Goal: Communication & Community: Answer question/provide support

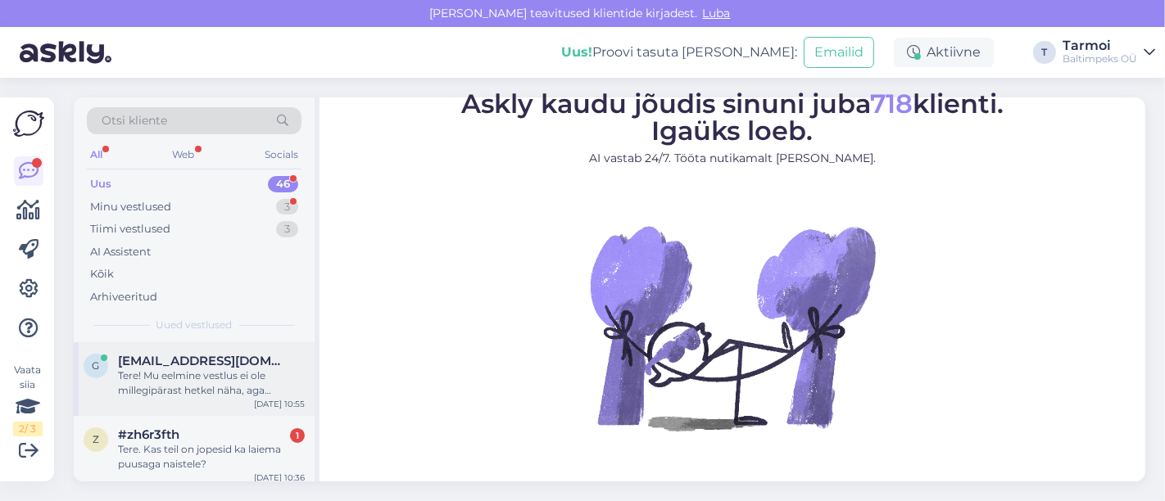
click at [181, 366] on span "[EMAIL_ADDRESS][DOMAIN_NAME]" at bounding box center [203, 361] width 170 height 15
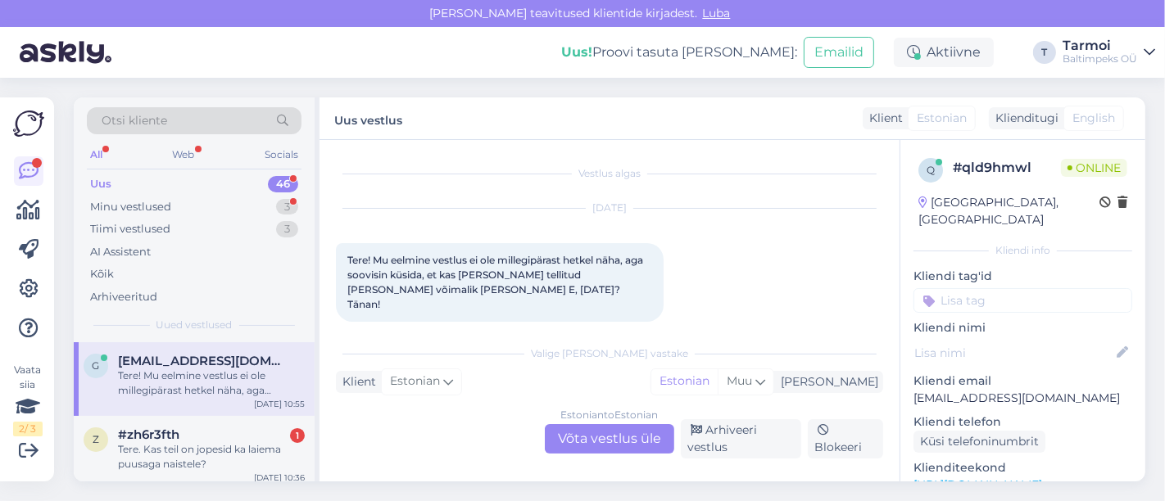
scroll to position [2, 0]
click at [799, 261] on div "[DATE] Tere! Mu eelmine vestlus ei ole millegipärast hetkel näha, aga soovisin …" at bounding box center [609, 263] width 547 height 149
click at [609, 433] on div "Estonian to Estonian Võta vestlus üle" at bounding box center [609, 438] width 129 height 29
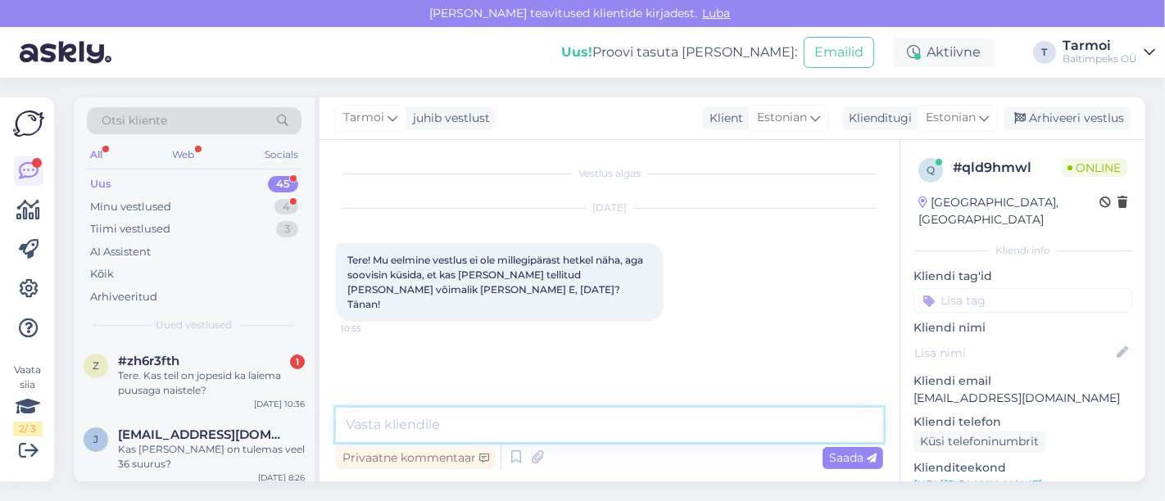
click at [469, 426] on textarea at bounding box center [609, 425] width 547 height 34
click at [464, 424] on textarea at bounding box center [609, 425] width 547 height 34
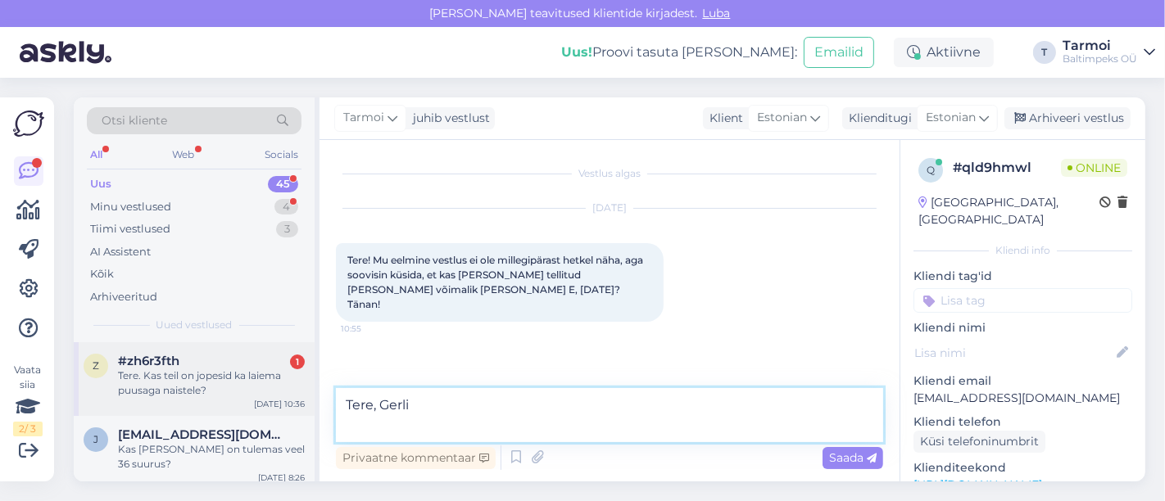
type textarea "Tere, Gerli"
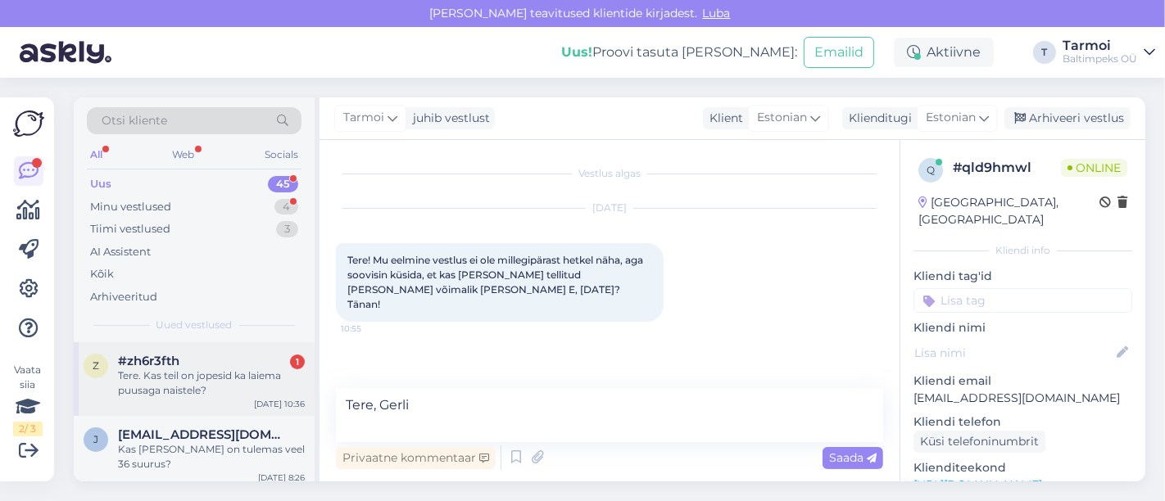
click at [178, 380] on div "Tere. Kas teil on jopesid ka laiema puusaga naistele?" at bounding box center [211, 383] width 187 height 29
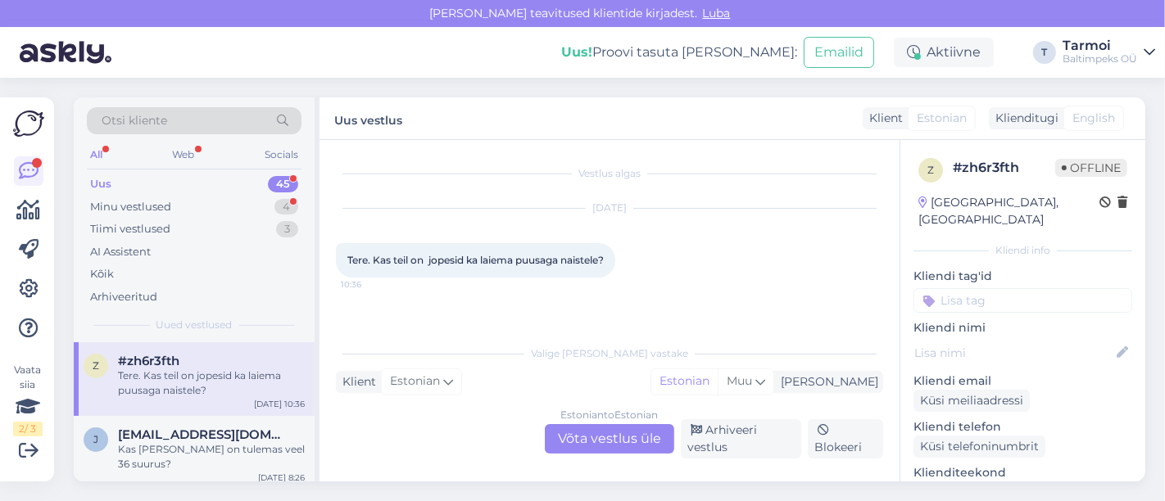
click at [613, 432] on div "Estonian to Estonian Võta vestlus üle" at bounding box center [609, 438] width 129 height 29
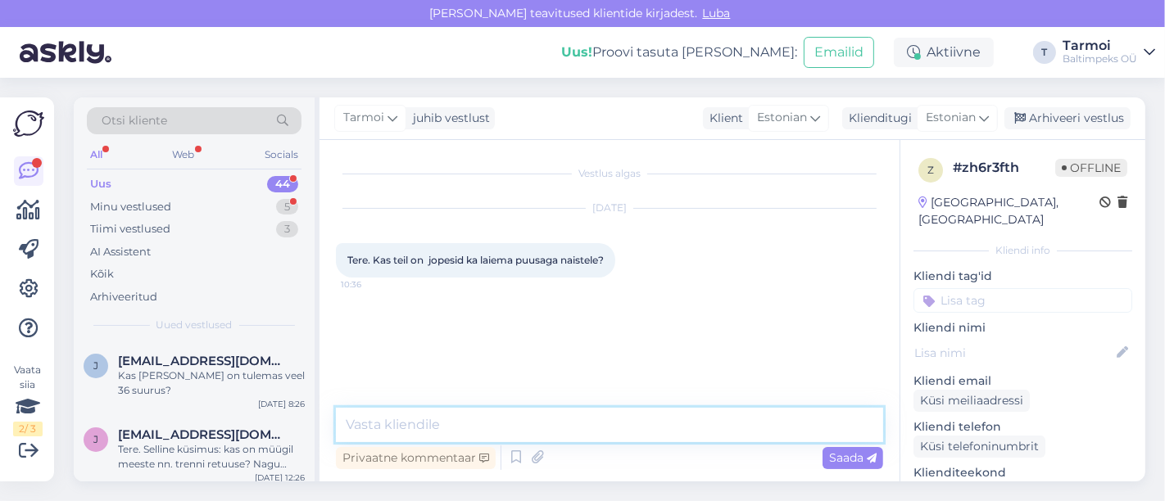
click at [509, 419] on textarea at bounding box center [609, 425] width 547 height 34
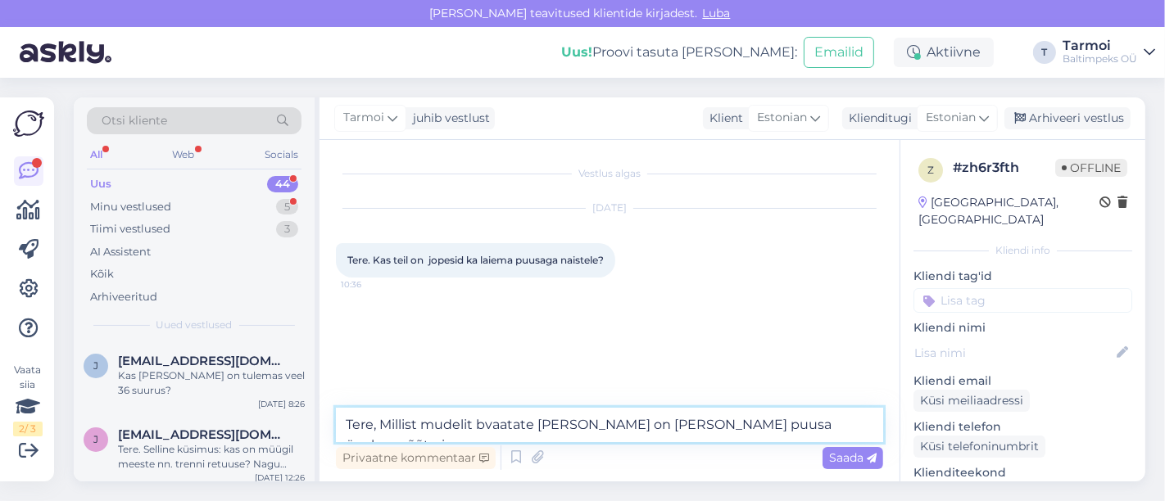
click at [700, 431] on textarea "Tere, Millist mudelit bvaatate [PERSON_NAME] on [PERSON_NAME] puusa ü,mbermõõt …" at bounding box center [609, 425] width 547 height 34
click at [485, 427] on textarea "Tere, Millist mudelit bvaatate [PERSON_NAME] on [PERSON_NAME] puusa ümbermõõt n…" at bounding box center [609, 425] width 547 height 34
click at [822, 424] on textarea "Tere, Millist mudelit vaatate [PERSON_NAME] on [PERSON_NAME] puusa ümbermõõt ni…" at bounding box center [609, 425] width 547 height 34
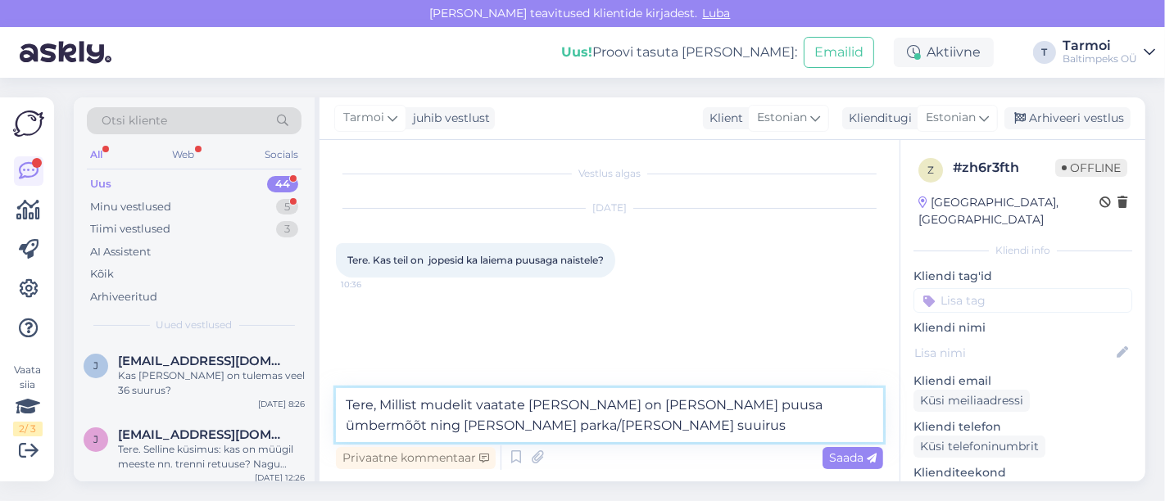
type textarea "Tere, Millist mudelit vaatate [PERSON_NAME] on [PERSON_NAME] puusa ümbermõõt ni…"
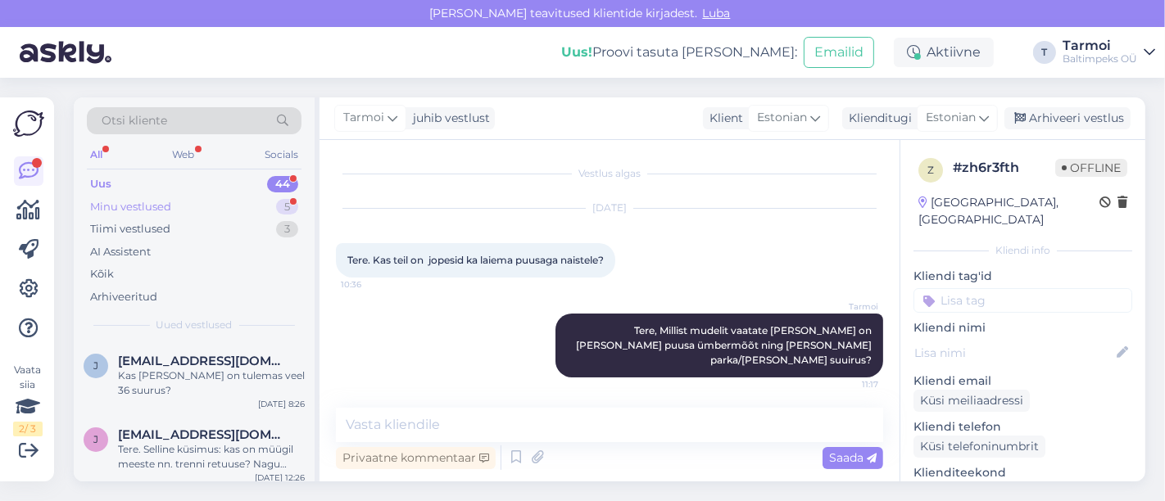
click at [147, 205] on div "Minu vestlused" at bounding box center [130, 207] width 81 height 16
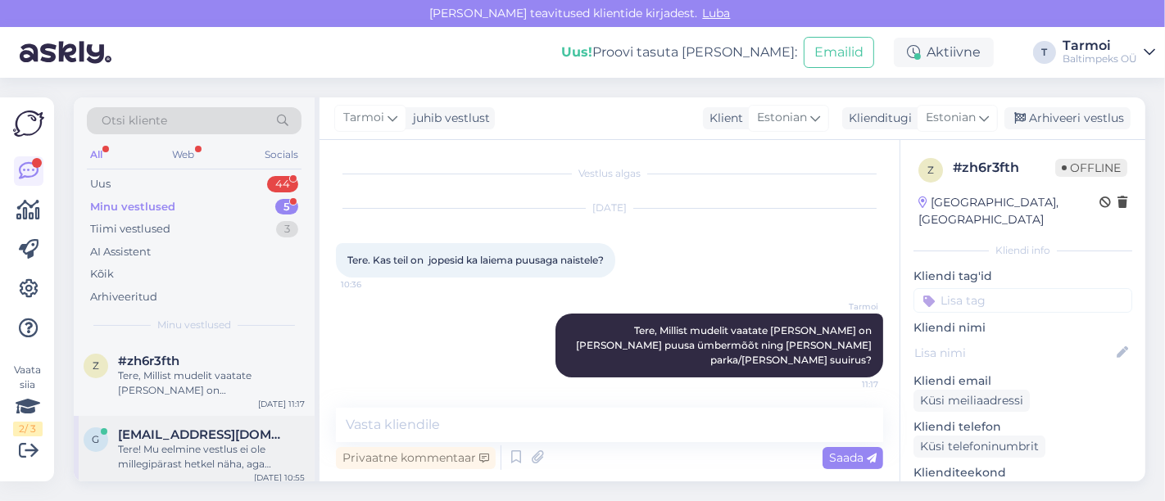
click at [179, 448] on div "Tere! Mu eelmine vestlus ei ole millegipärast hetkel näha, aga soovisin küsida,…" at bounding box center [211, 456] width 187 height 29
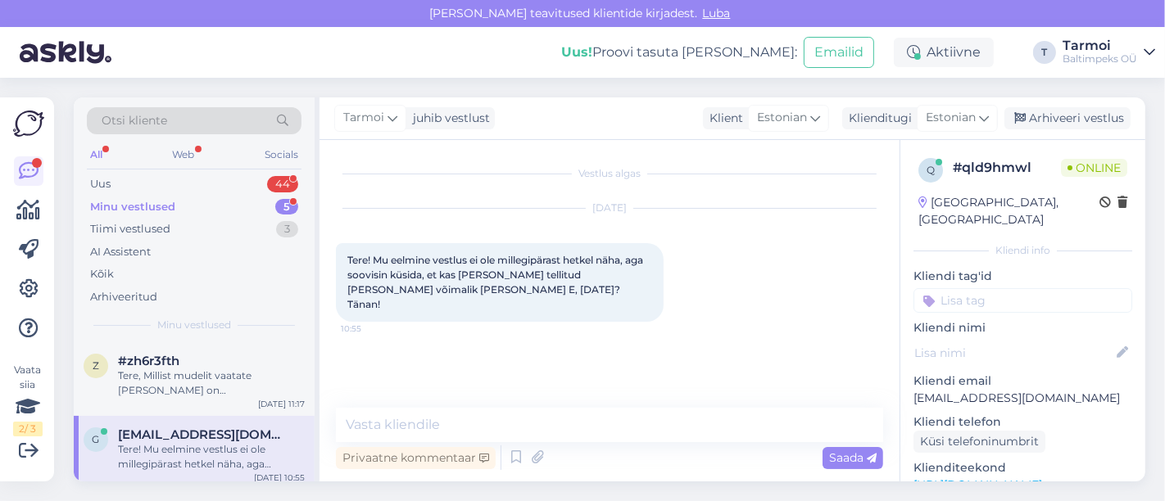
drag, startPoint x: 1122, startPoint y: 312, endPoint x: 1138, endPoint y: 312, distance: 16.4
click at [1138, 312] on div "q # qld9hmwl Online [GEOGRAPHIC_DATA], [GEOGRAPHIC_DATA] Kliendi info Kliendi t…" at bounding box center [1023, 311] width 246 height 342
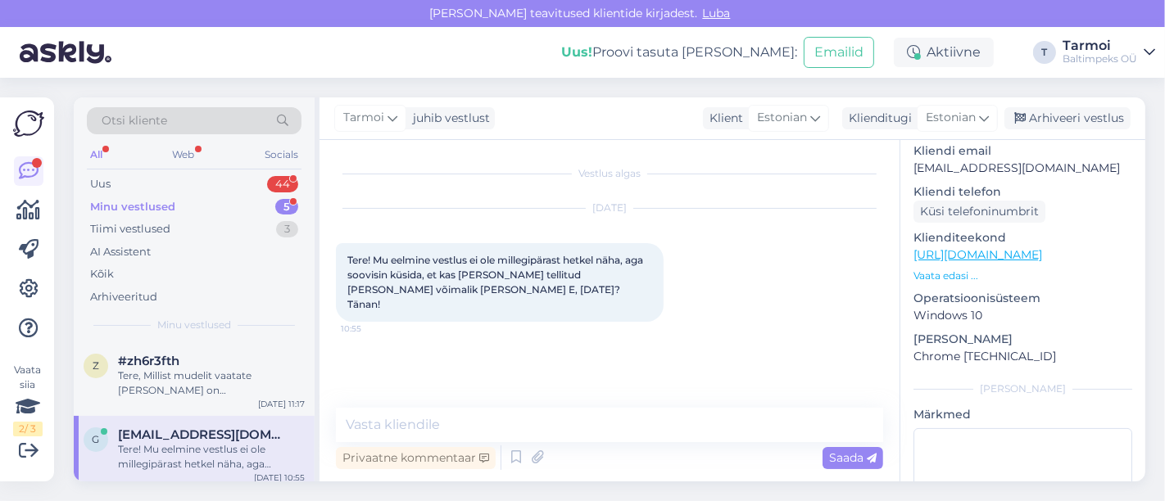
scroll to position [237, 0]
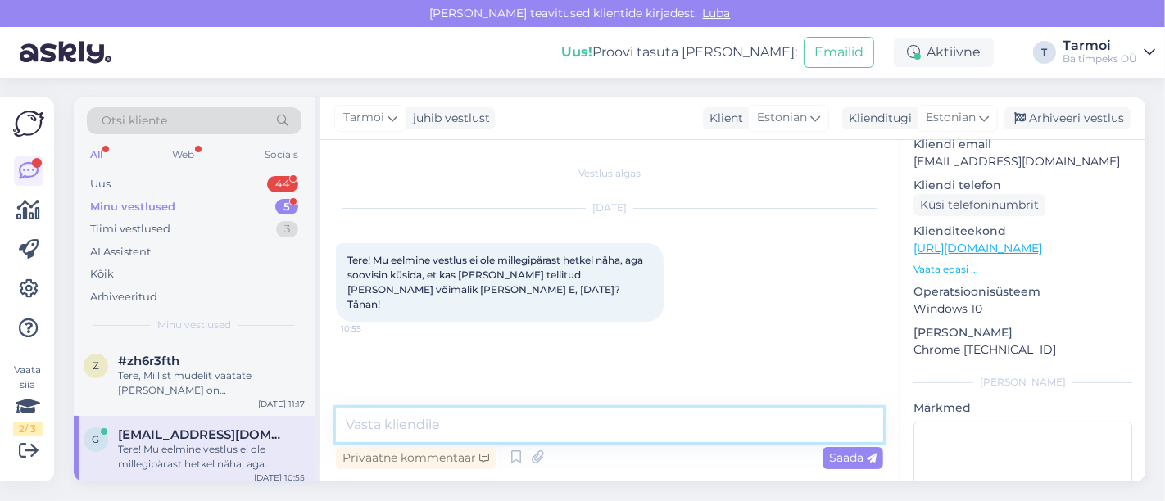
click at [510, 424] on textarea at bounding box center [609, 425] width 547 height 34
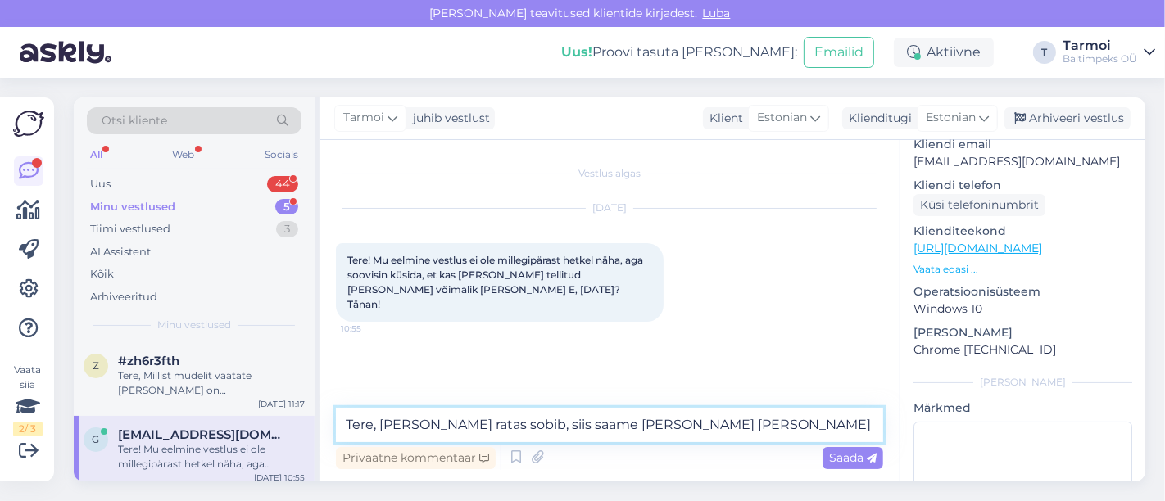
click at [646, 429] on textarea "Tere, [PERSON_NAME] ratas sobib, siis saame [PERSON_NAME] [PERSON_NAME]" at bounding box center [609, 425] width 547 height 34
click at [714, 422] on textarea "Tere, [PERSON_NAME] ratas sobib, siis saame [PERSON_NAME] [PERSON_NAME]" at bounding box center [609, 425] width 547 height 34
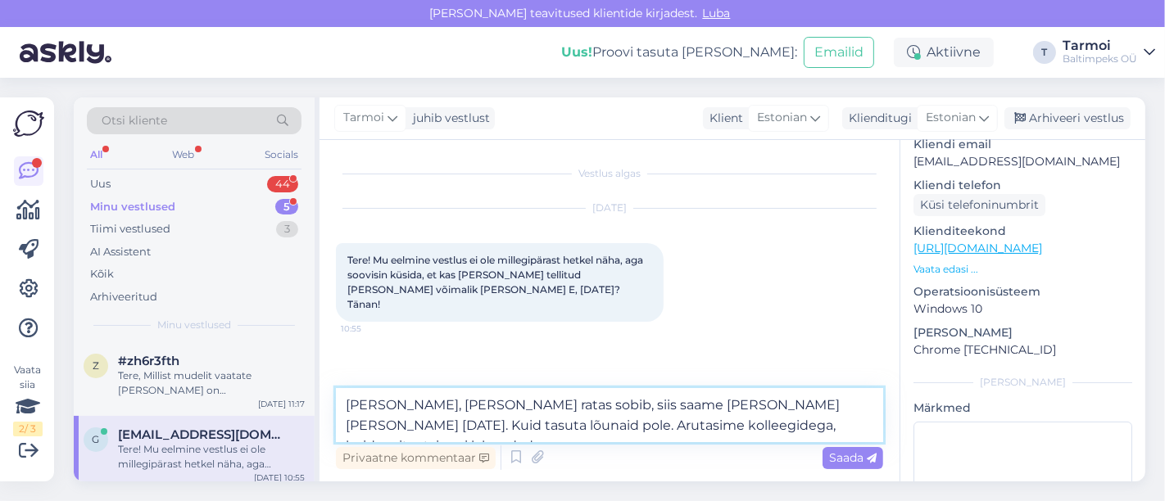
click at [714, 426] on textarea "[PERSON_NAME], [PERSON_NAME] ratas sobib, siis saame [PERSON_NAME] [PERSON_NAME…" at bounding box center [609, 415] width 547 height 54
click at [710, 424] on textarea "[PERSON_NAME], [PERSON_NAME] ratas sobib, siis saame [PERSON_NAME] [PERSON_NAME…" at bounding box center [609, 415] width 547 height 54
click at [849, 422] on textarea "[PERSON_NAME], [PERSON_NAME] ratas sobib, siis saame [PERSON_NAME] [PERSON_NAME…" at bounding box center [609, 415] width 547 height 54
click at [723, 423] on textarea "[PERSON_NAME], [PERSON_NAME] ratas sobib, siis saame [PERSON_NAME] [PERSON_NAME…" at bounding box center [609, 415] width 547 height 54
click at [852, 419] on textarea "[PERSON_NAME], [PERSON_NAME] ratas sobib, siis saame [PERSON_NAME] [PERSON_NAME…" at bounding box center [609, 415] width 547 height 54
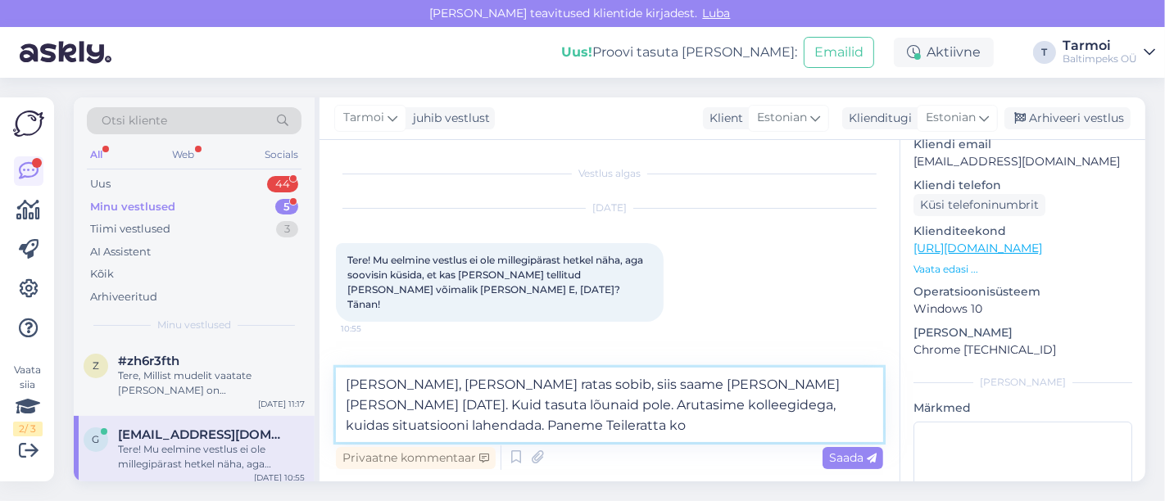
click at [432, 424] on textarea "[PERSON_NAME], [PERSON_NAME] ratas sobib, siis saame [PERSON_NAME] [PERSON_NAME…" at bounding box center [609, 405] width 547 height 75
click at [510, 436] on textarea "[PERSON_NAME], [PERSON_NAME] ratas sobib, siis saame [PERSON_NAME] [PERSON_NAME…" at bounding box center [609, 405] width 547 height 75
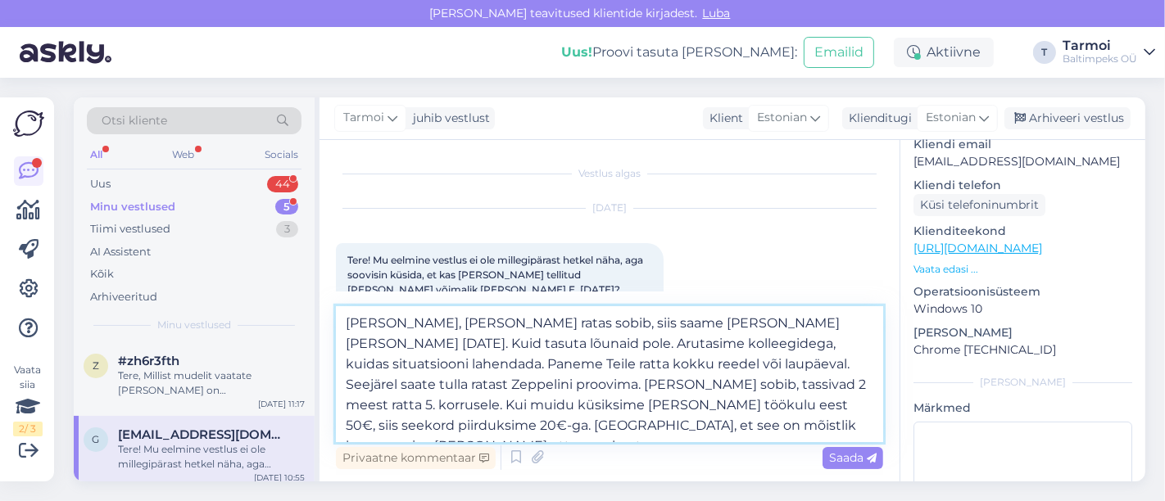
type textarea "[PERSON_NAME], [PERSON_NAME] ratas sobib, siis saame [PERSON_NAME] [PERSON_NAME…"
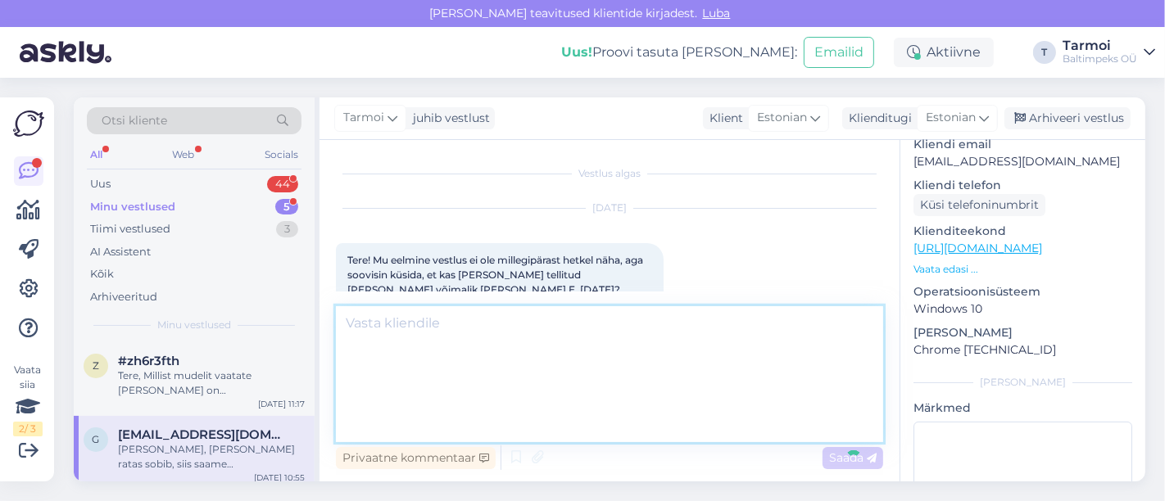
scroll to position [105, 0]
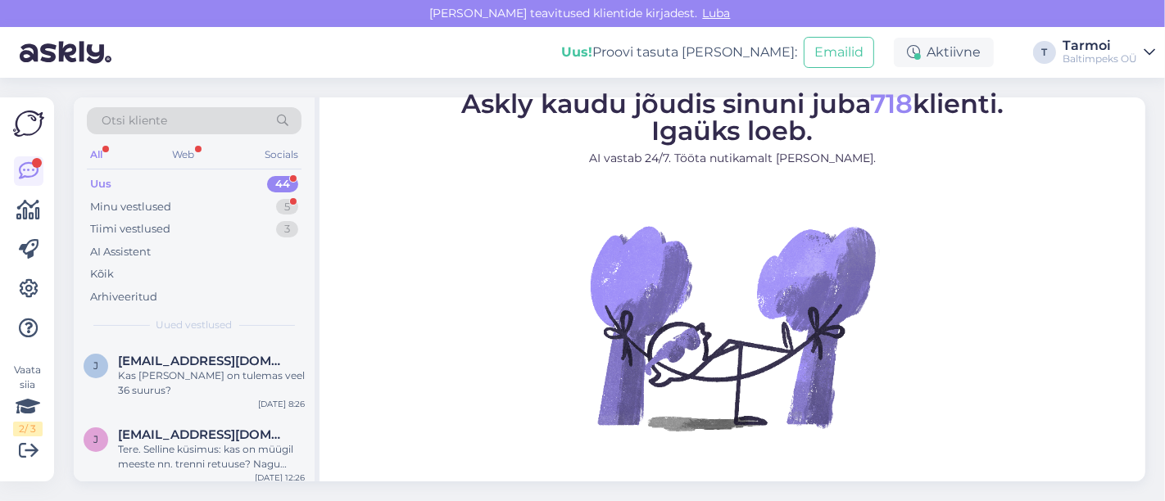
click at [0, 383] on div "Vaata siia 2 / 3 Võimalused Veendu, et Askly loob sulle väärtust. Sulge Ühenda …" at bounding box center [27, 289] width 54 height 384
click at [279, 176] on div "44" at bounding box center [282, 184] width 31 height 16
click at [140, 196] on div "Minu vestlused 5" at bounding box center [194, 207] width 215 height 23
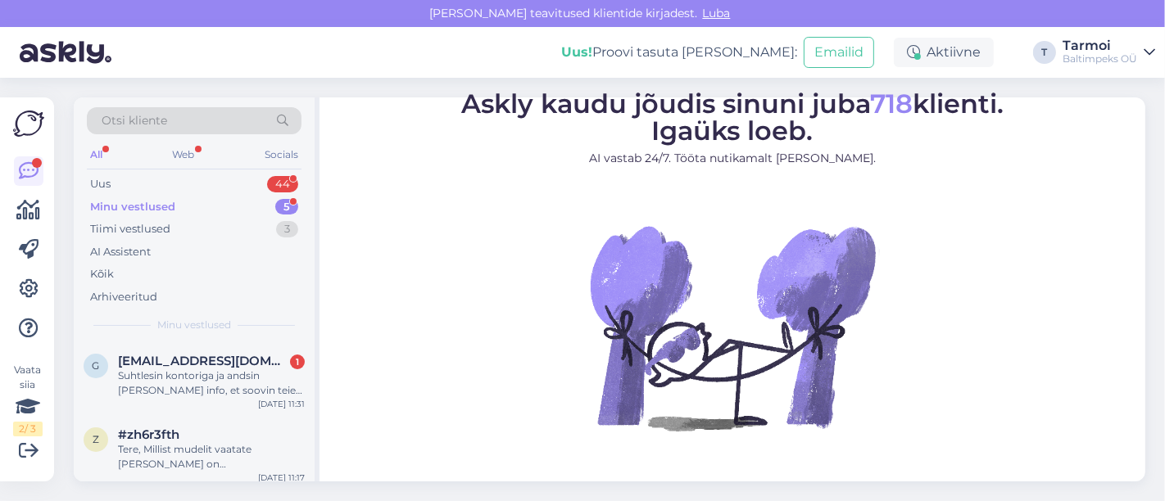
click at [140, 196] on div "Minu vestlused 5" at bounding box center [194, 207] width 215 height 23
click at [215, 375] on div "Suhtlesin kontoriga ja andsin neile edasi info, et soovin teie juurde tulla pro…" at bounding box center [211, 383] width 187 height 29
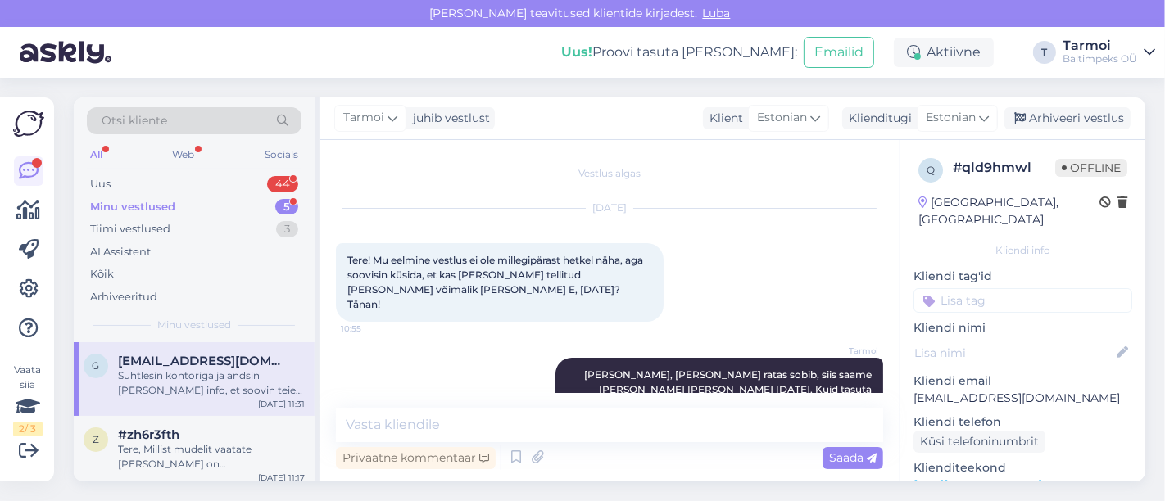
scroll to position [220, 0]
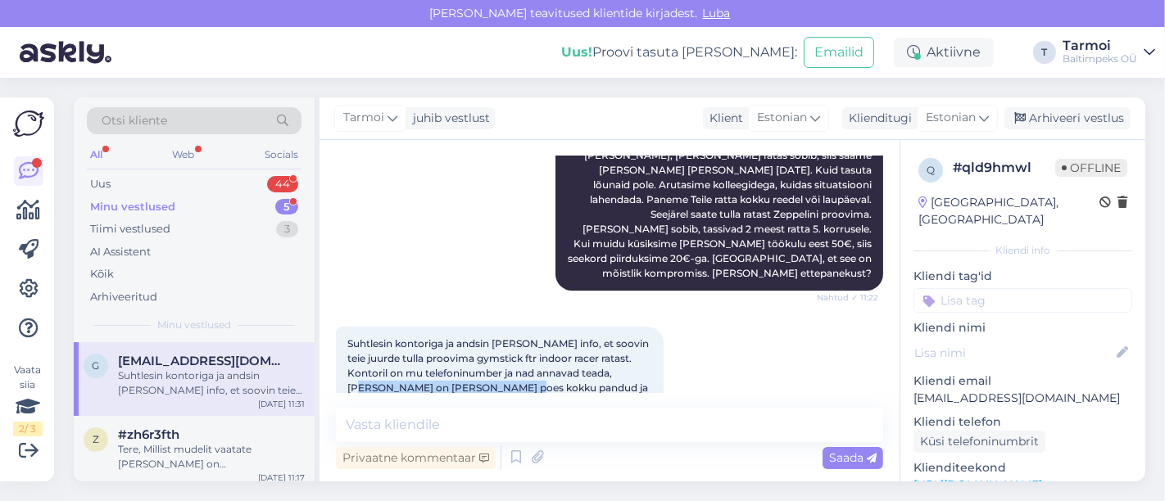
drag, startPoint x: 506, startPoint y: 370, endPoint x: 326, endPoint y: 359, distance: 179.8
click at [326, 359] on div "Vestlus algas Sep 17 2025 Tere! Mu eelmine vestlus ei ole millegipärast hetkel …" at bounding box center [610, 311] width 580 height 342
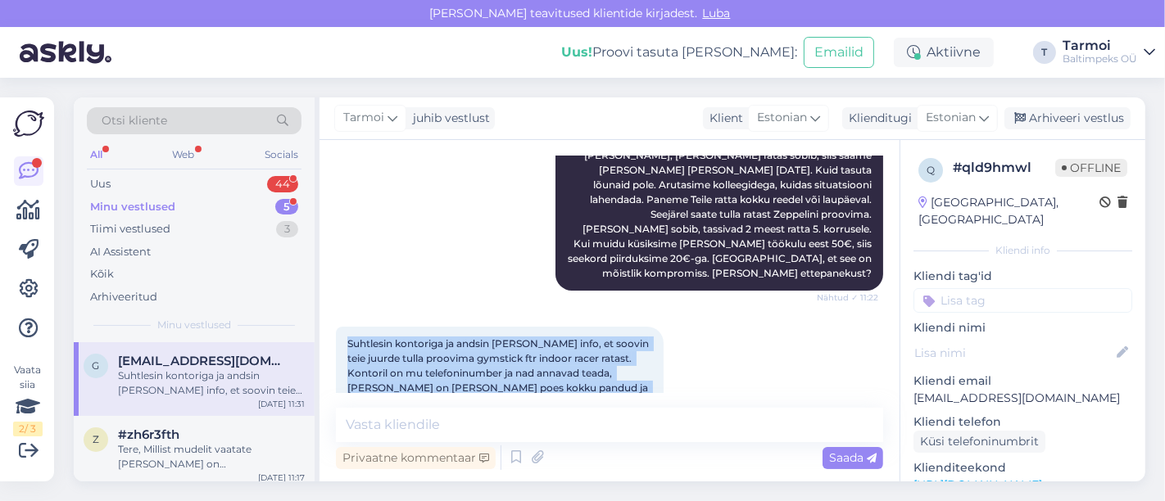
drag, startPoint x: 341, startPoint y: 310, endPoint x: 669, endPoint y: 358, distance: 331.3
click at [664, 358] on div "Suhtlesin kontoriga ja andsin neile edasi info, et soovin teie juurde tulla pro…" at bounding box center [500, 373] width 328 height 93
copy div "Suhtlesin kontoriga ja andsin neile edasi info, et soovin teie juurde tulla pro…"
